Goal: Task Accomplishment & Management: Manage account settings

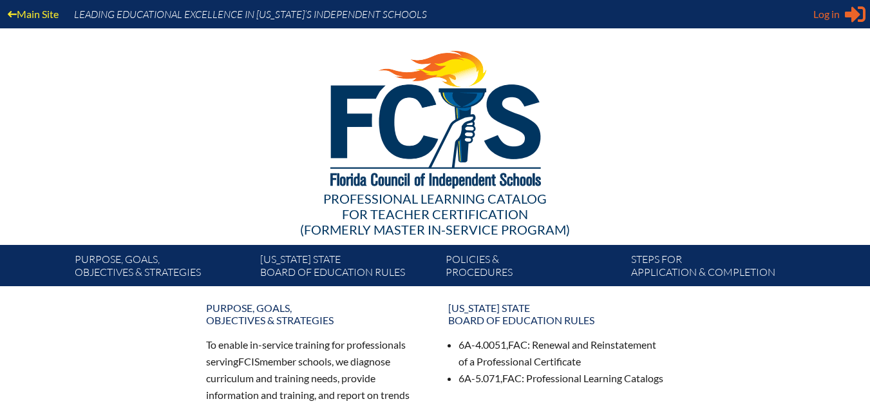
type input "[EMAIL_ADDRESS][DOMAIN_NAME]"
click at [828, 14] on span "Log in" at bounding box center [827, 13] width 26 height 15
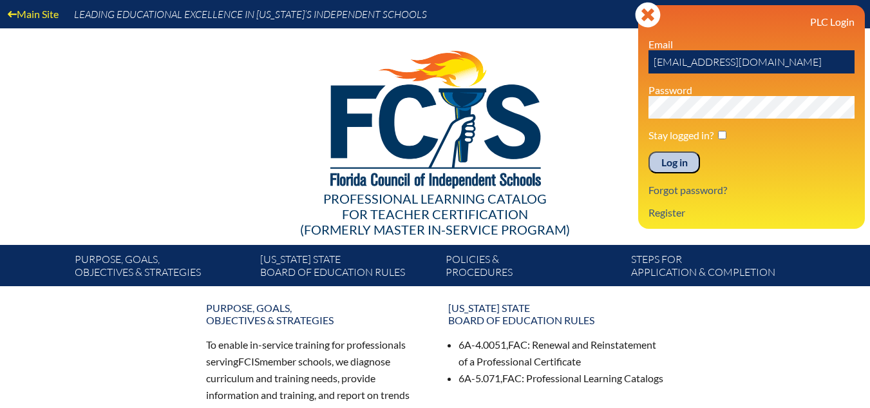
click at [685, 160] on input "Log in" at bounding box center [675, 162] width 52 height 22
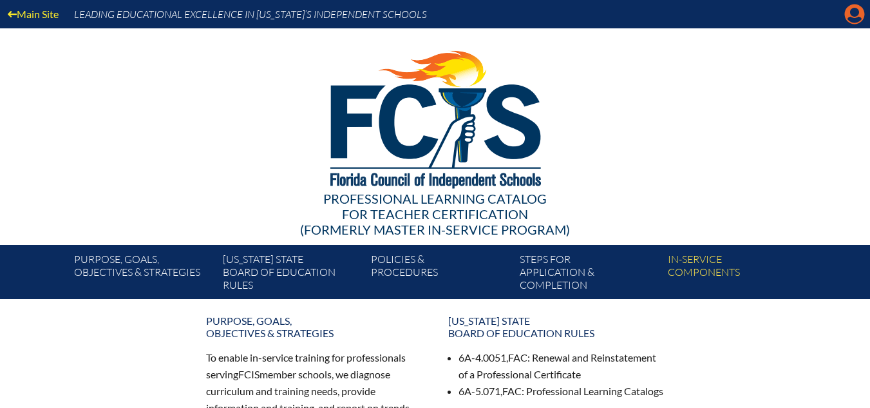
click at [854, 14] on icon "Manage account" at bounding box center [855, 14] width 21 height 21
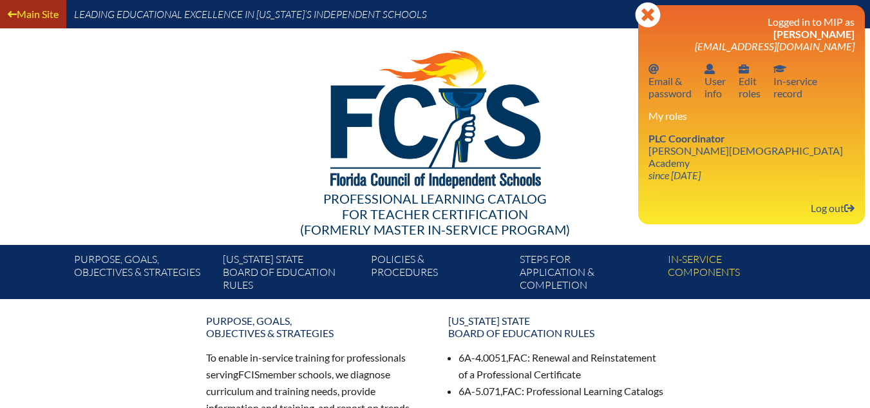
click at [55, 15] on link "Main Site" at bounding box center [33, 13] width 61 height 17
